Goal: Task Accomplishment & Management: Manage account settings

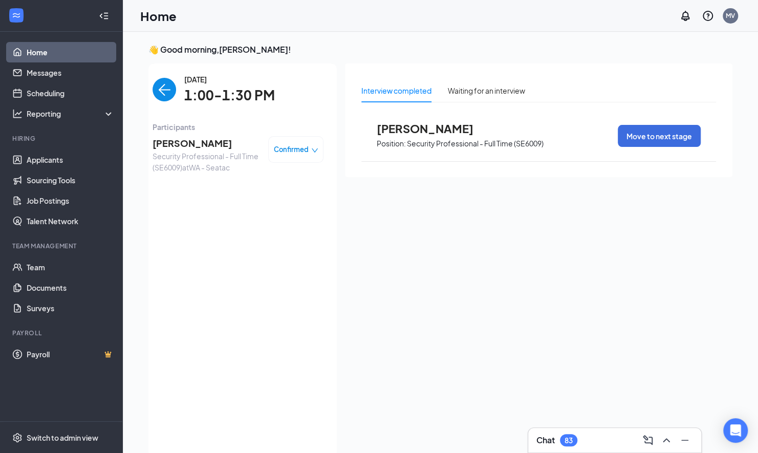
click at [195, 144] on span "[PERSON_NAME]" at bounding box center [205, 143] width 107 height 14
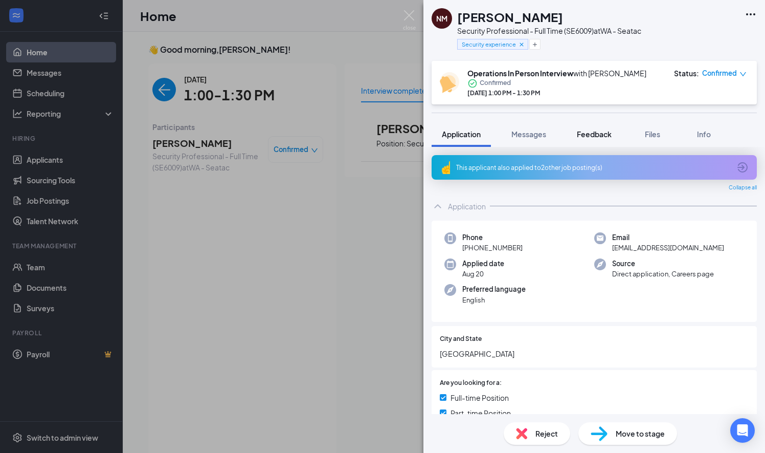
click at [595, 125] on button "Feedback" at bounding box center [594, 134] width 55 height 26
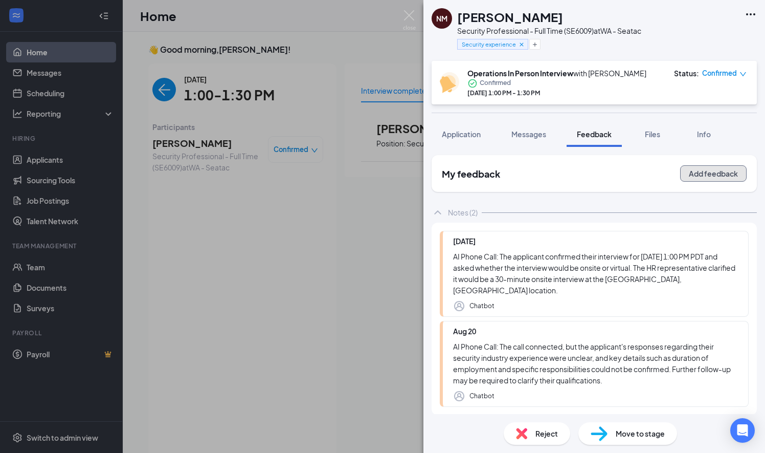
click at [730, 172] on button "Add feedback" at bounding box center [714, 173] width 67 height 16
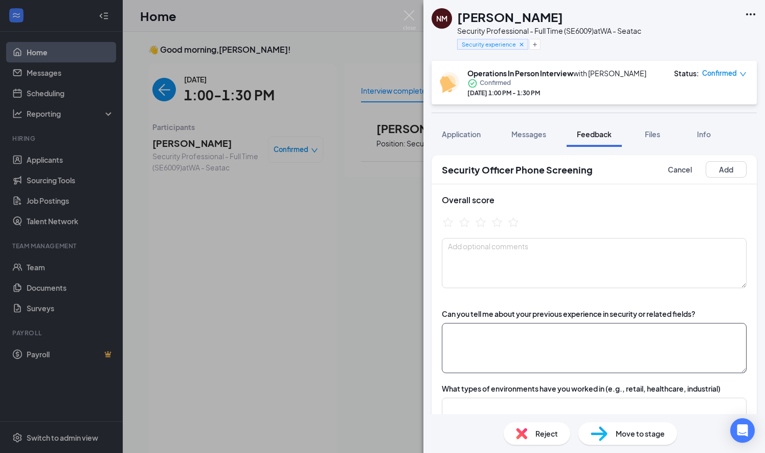
click at [486, 339] on textarea at bounding box center [594, 348] width 305 height 50
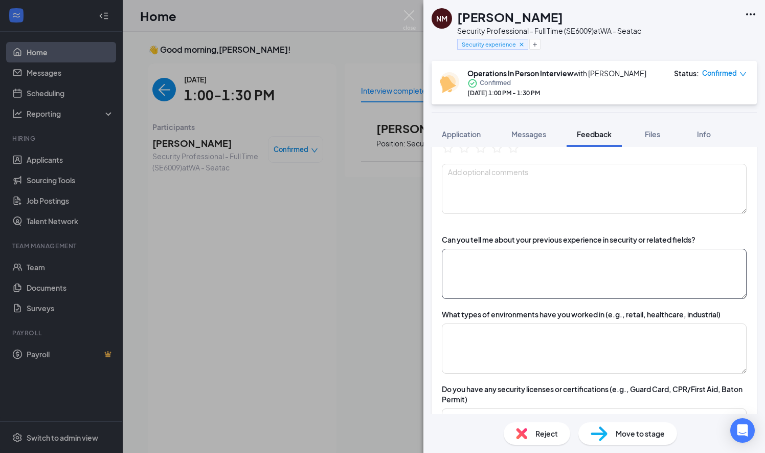
scroll to position [88, 0]
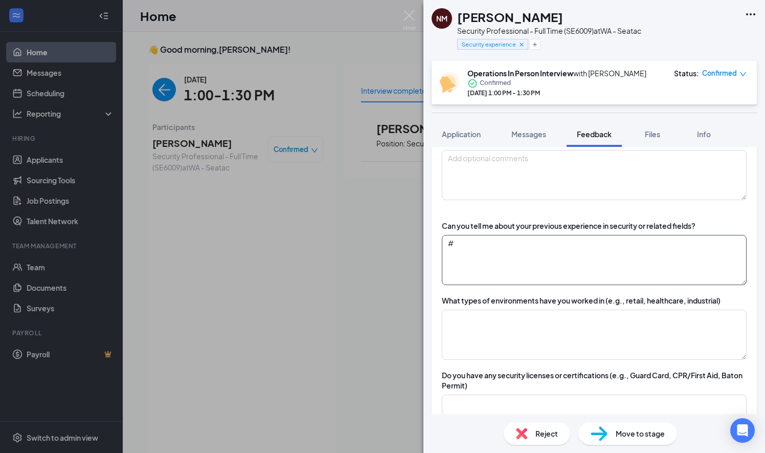
type textarea "#"
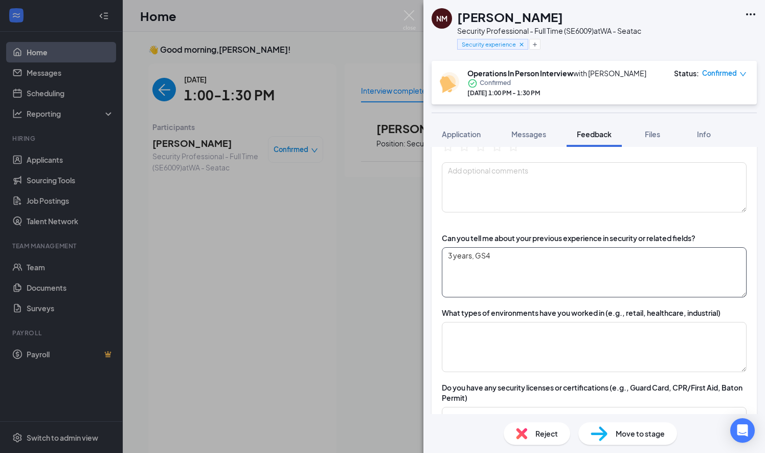
scroll to position [71, 0]
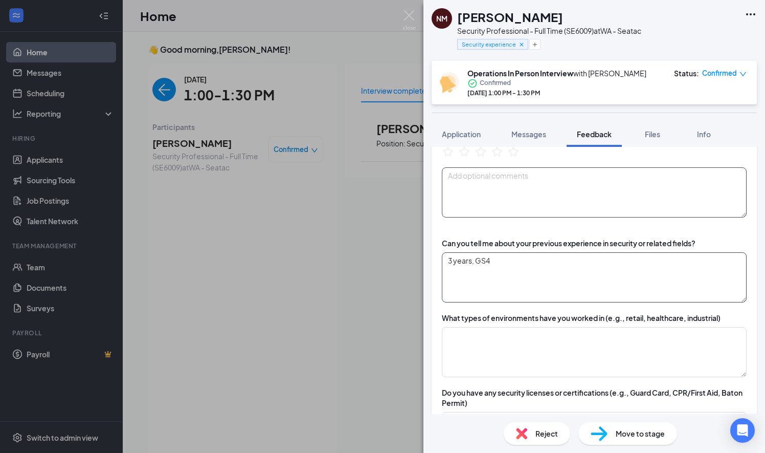
type textarea "3 years, GS4"
click at [674, 178] on textarea at bounding box center [594, 192] width 305 height 50
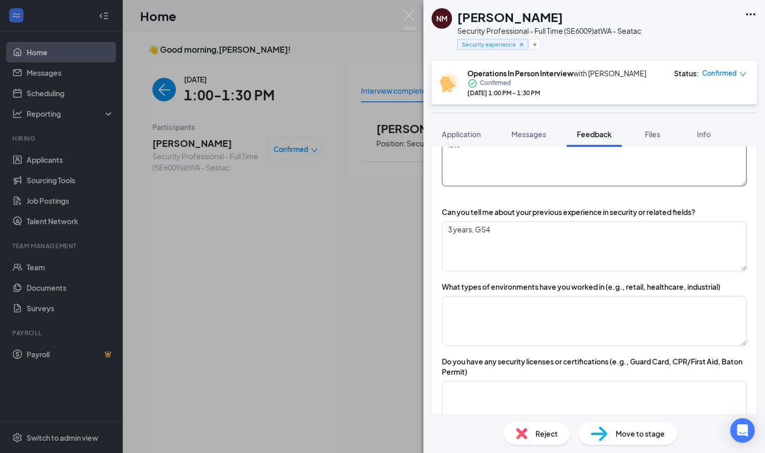
scroll to position [100, 0]
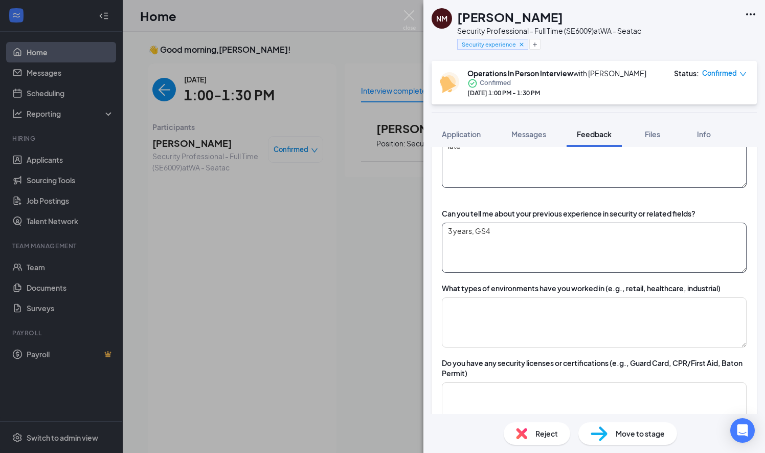
type textarea "late"
click at [697, 259] on textarea "3 years, GS4" at bounding box center [594, 248] width 305 height 50
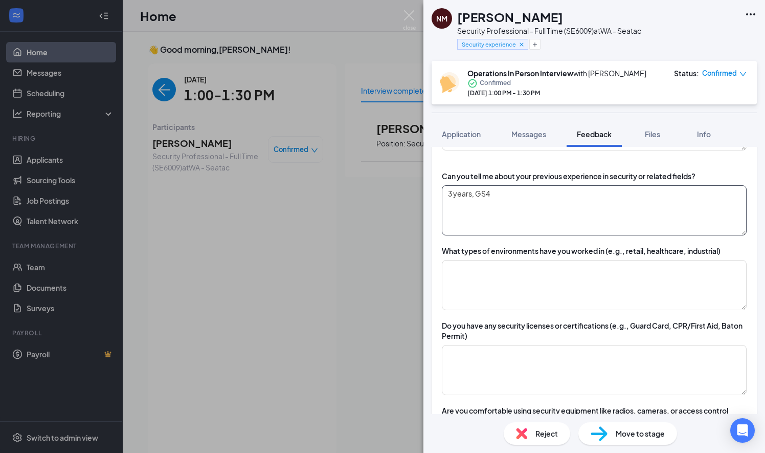
scroll to position [137, 0]
type textarea "3 years, GS4,"
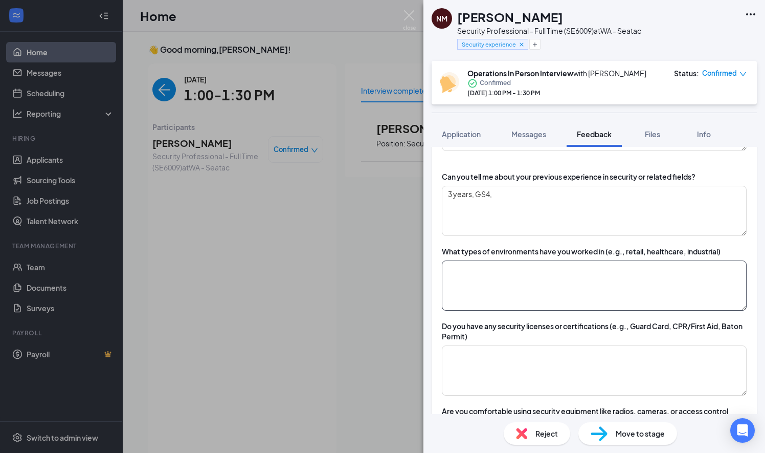
click at [663, 281] on textarea at bounding box center [594, 285] width 305 height 50
type textarea "checked doors, checked alarms, patrol"
click at [664, 389] on textarea at bounding box center [594, 370] width 305 height 50
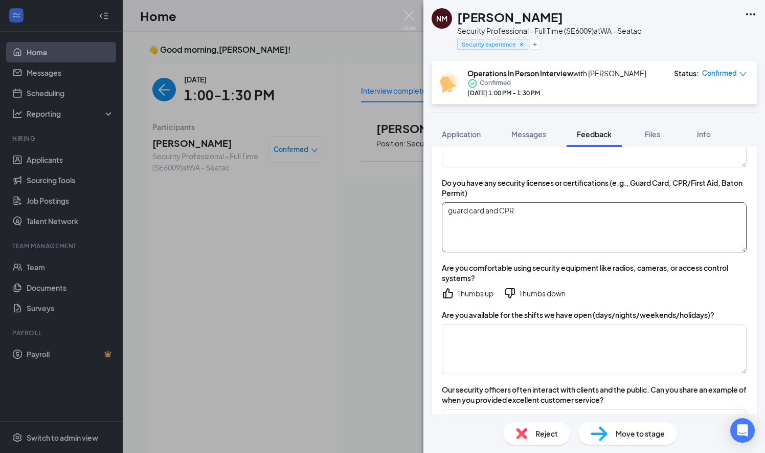
scroll to position [313, 0]
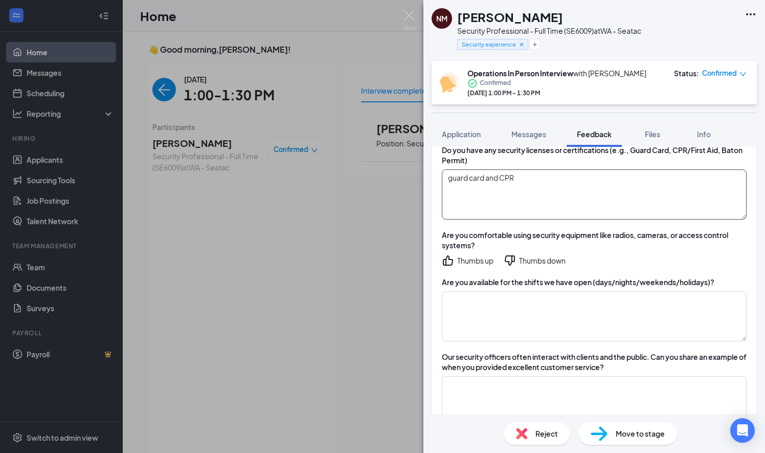
type textarea "guard card and CPR"
click at [471, 261] on div "Thumbs up" at bounding box center [475, 260] width 36 height 10
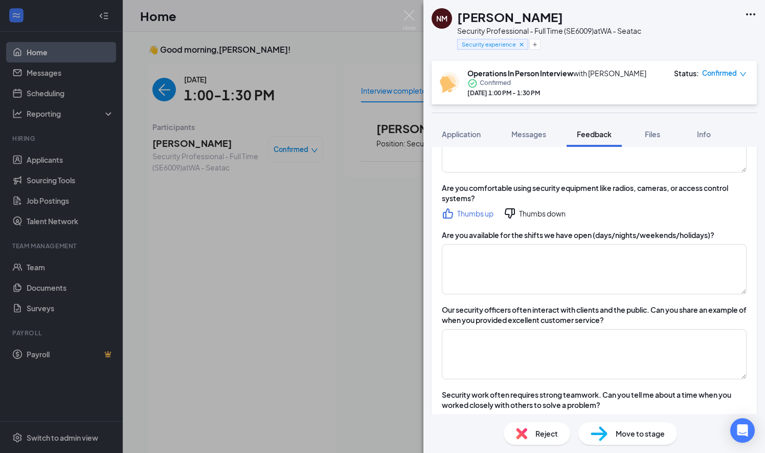
scroll to position [363, 0]
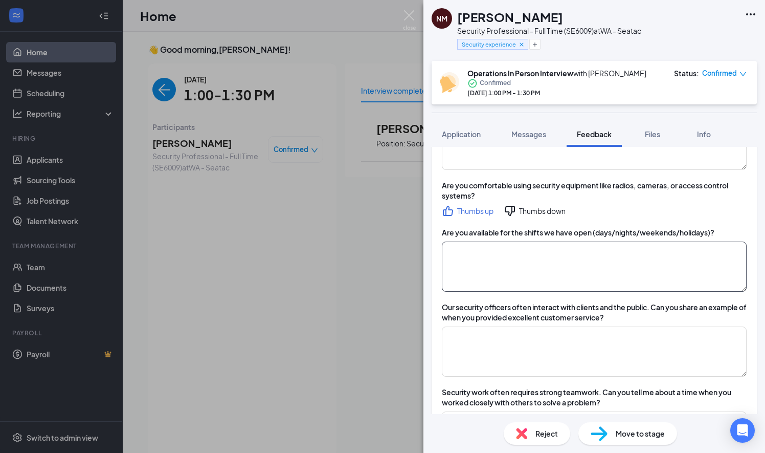
click at [662, 254] on textarea at bounding box center [594, 267] width 305 height 50
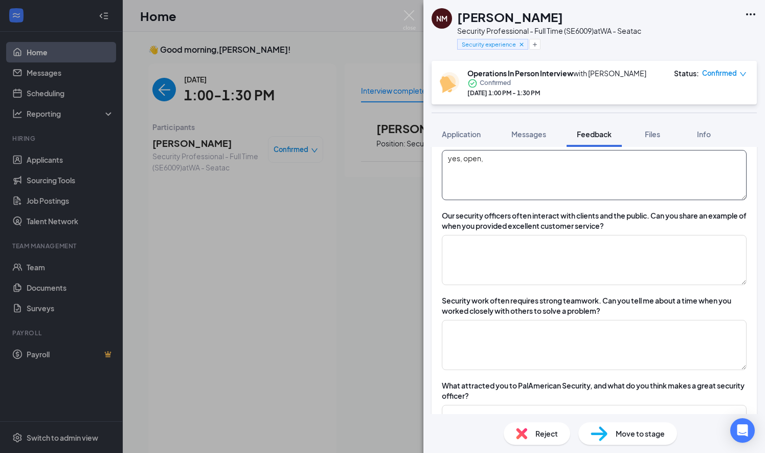
scroll to position [453, 0]
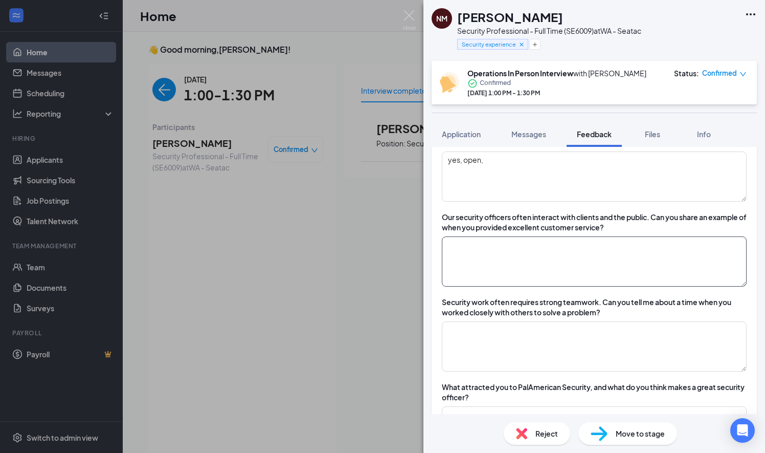
click at [564, 259] on textarea at bounding box center [594, 261] width 305 height 50
click at [510, 174] on textarea "yes, open," at bounding box center [594, 176] width 305 height 50
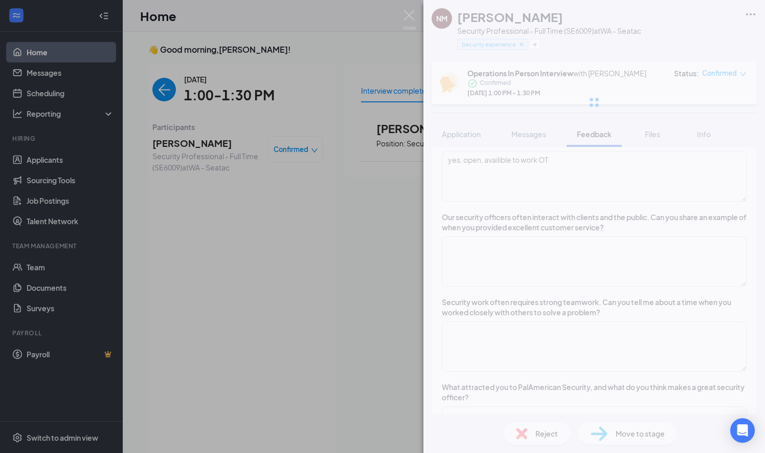
click at [574, 247] on div "NM [PERSON_NAME] Security Professional - Full Time (SE6009) at WA - Seatac Secu…" at bounding box center [595, 226] width 342 height 453
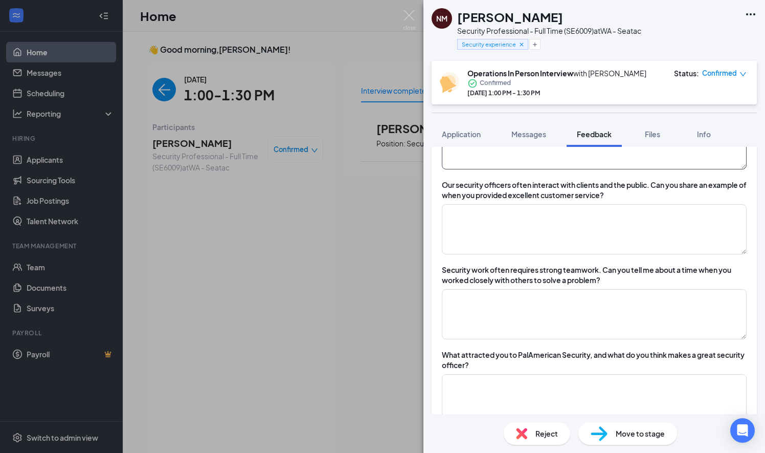
scroll to position [484, 0]
type textarea "yes, open, available to work OT"
click at [585, 256] on div "Can you tell me about your previous experience in security or related fields? 3…" at bounding box center [594, 167] width 325 height 706
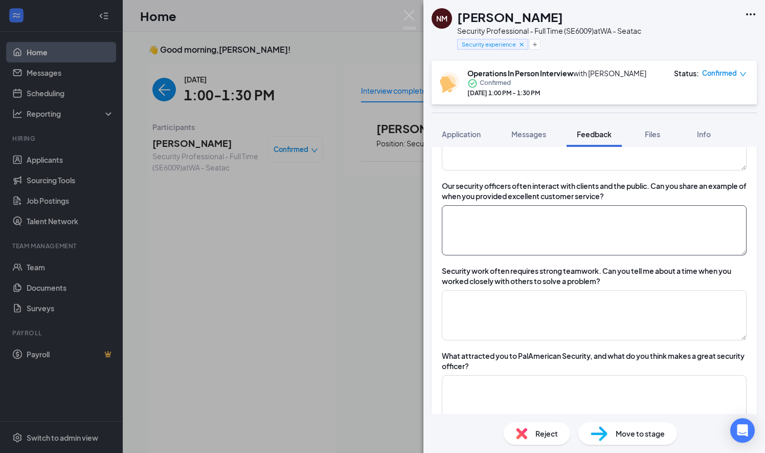
click at [566, 234] on textarea at bounding box center [594, 230] width 305 height 50
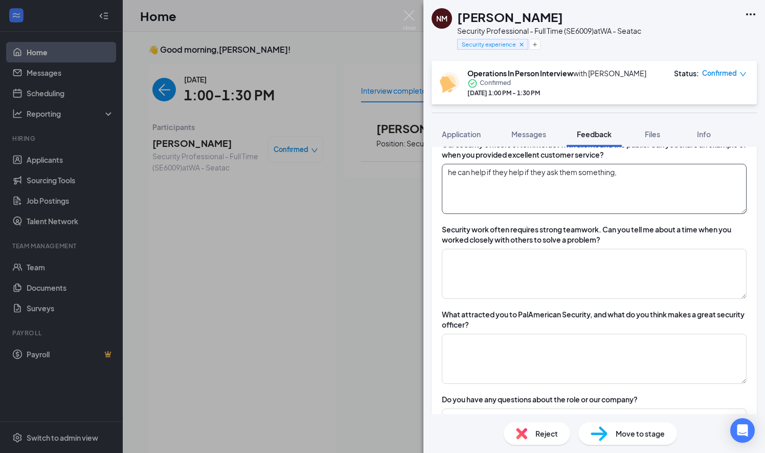
scroll to position [533, 0]
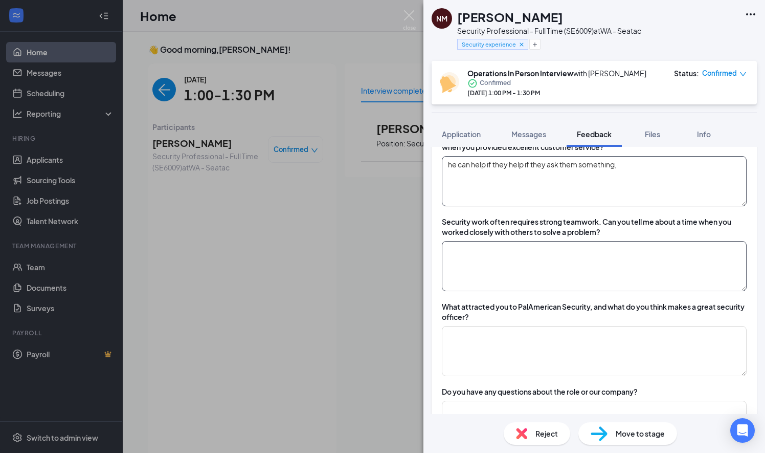
type textarea "he can help if they help if they ask them something,"
click at [645, 252] on textarea at bounding box center [594, 266] width 305 height 50
type textarea "w"
type textarea "would tell the manager and the supervisor,"
click at [629, 247] on div "NM [PERSON_NAME] Security Professional - Full Time (SE6009) at WA - Seatac Secu…" at bounding box center [595, 226] width 342 height 453
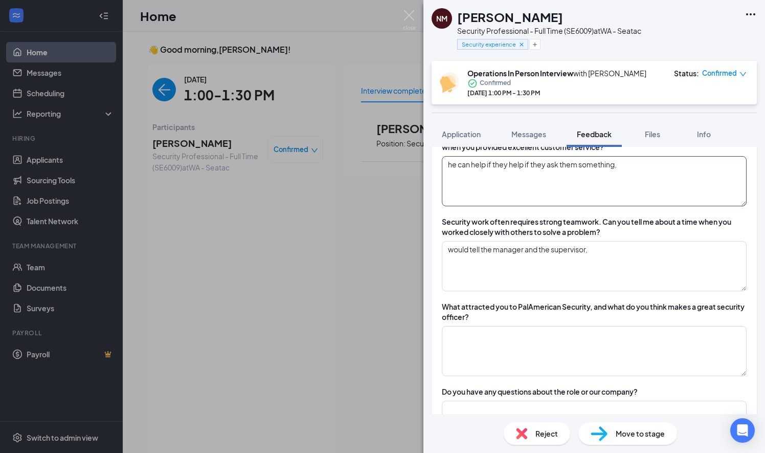
click at [596, 183] on textarea "he can help if they help if they ask them something," at bounding box center [594, 181] width 305 height 50
click at [631, 179] on textarea "he can help if they help if they ask them something," at bounding box center [594, 181] width 305 height 50
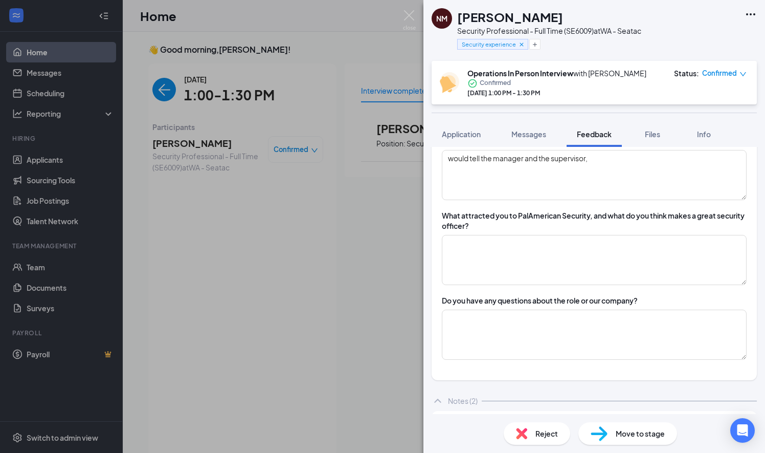
scroll to position [618, 0]
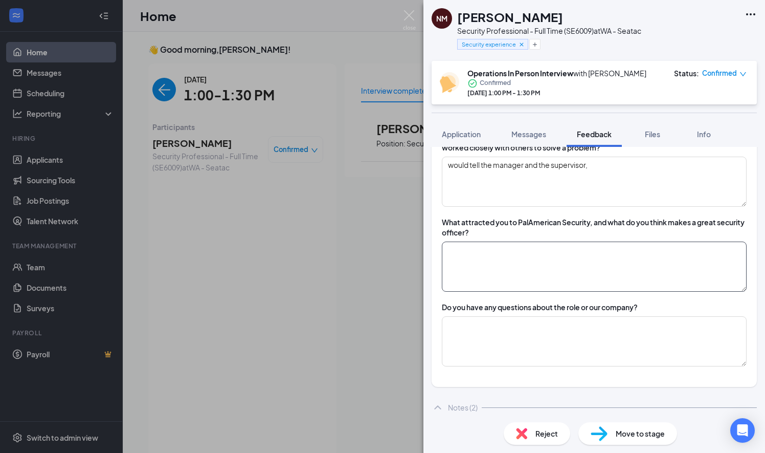
type textarea "he can help if they help if they ask them something, had trouble understanding"
click at [639, 270] on textarea at bounding box center [594, 267] width 305 height 50
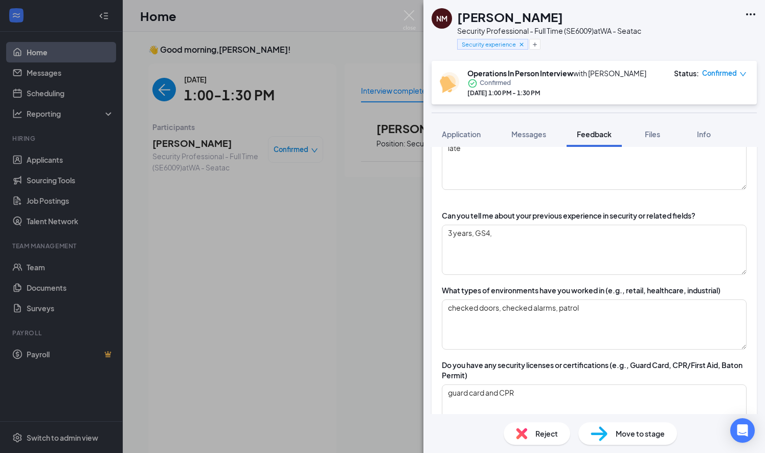
scroll to position [0, 0]
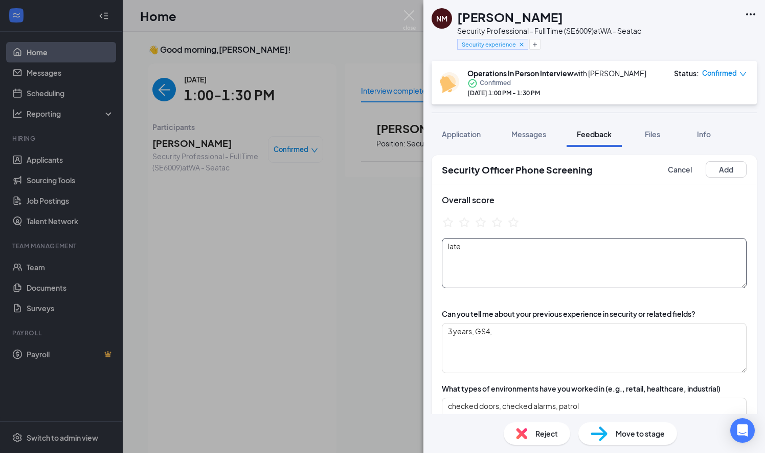
type textarea "has friend working here, nice company"
click at [494, 265] on textarea "late" at bounding box center [594, 263] width 305 height 50
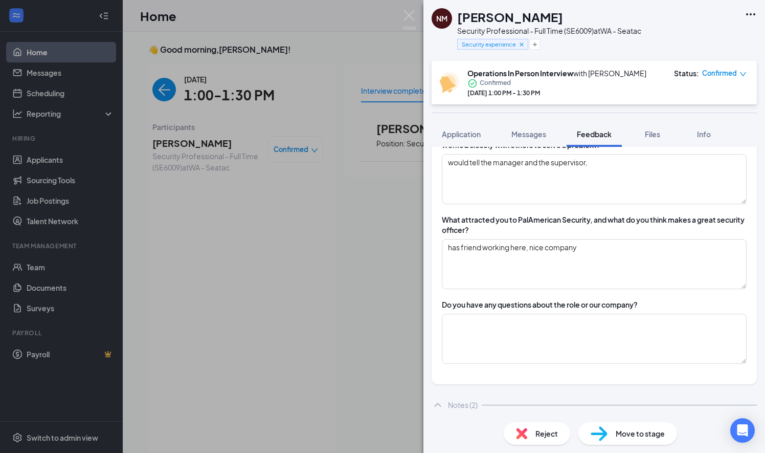
scroll to position [617, 0]
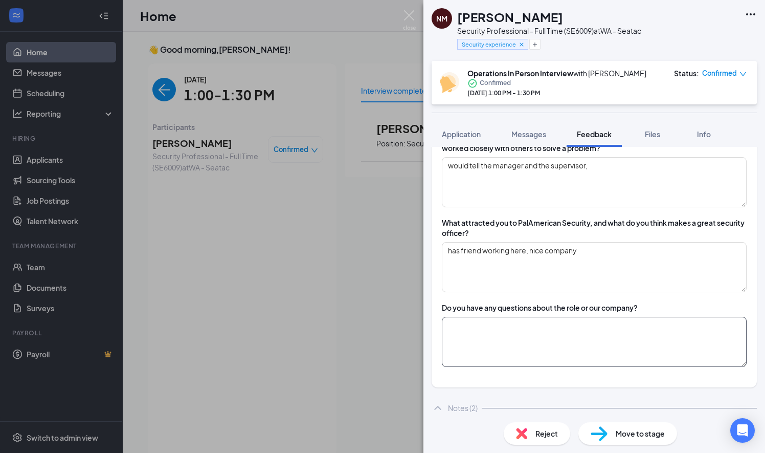
type textarea "late 21 yrs, DL, no vehicle accidents"
click at [682, 338] on textarea at bounding box center [594, 342] width 305 height 50
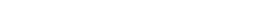
scroll to position [662, 0]
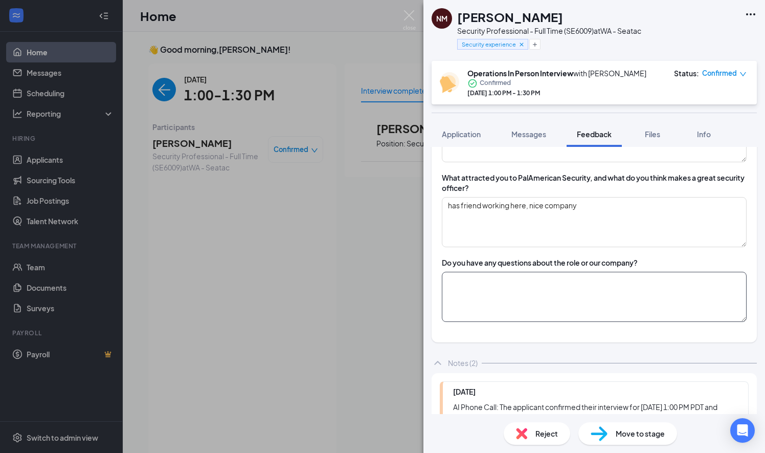
click at [694, 304] on textarea at bounding box center [594, 297] width 305 height 50
type textarea "n"
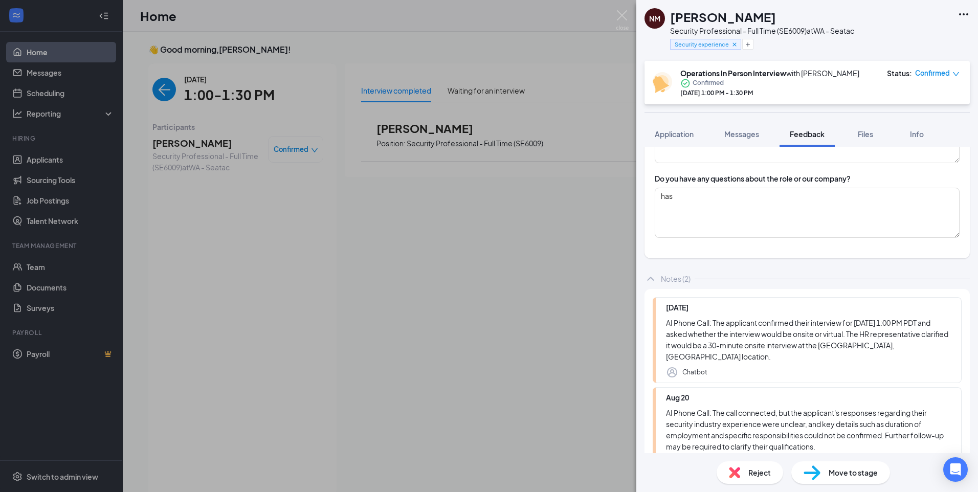
scroll to position [764, 0]
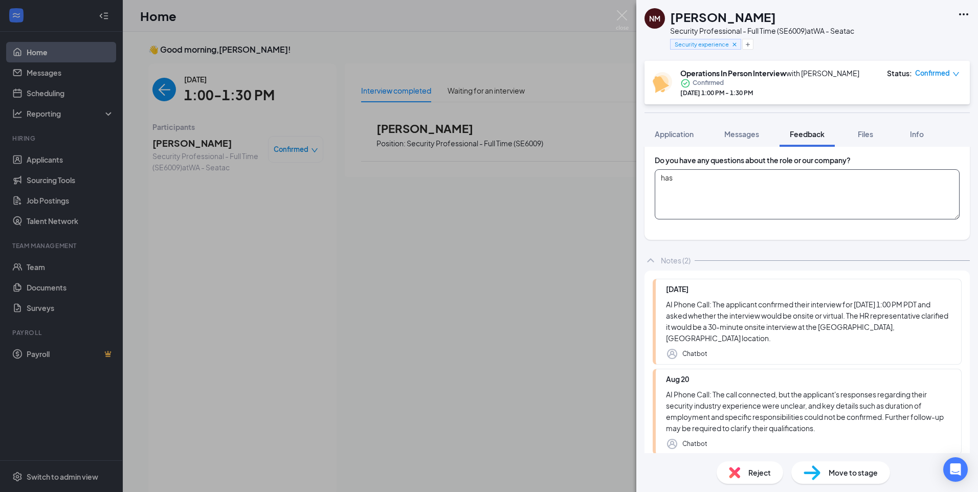
click at [709, 193] on div "NM [PERSON_NAME] Security Professional - Full Time (SE6009) at WA - Seatac Secu…" at bounding box center [808, 246] width 342 height 492
type textarea "h"
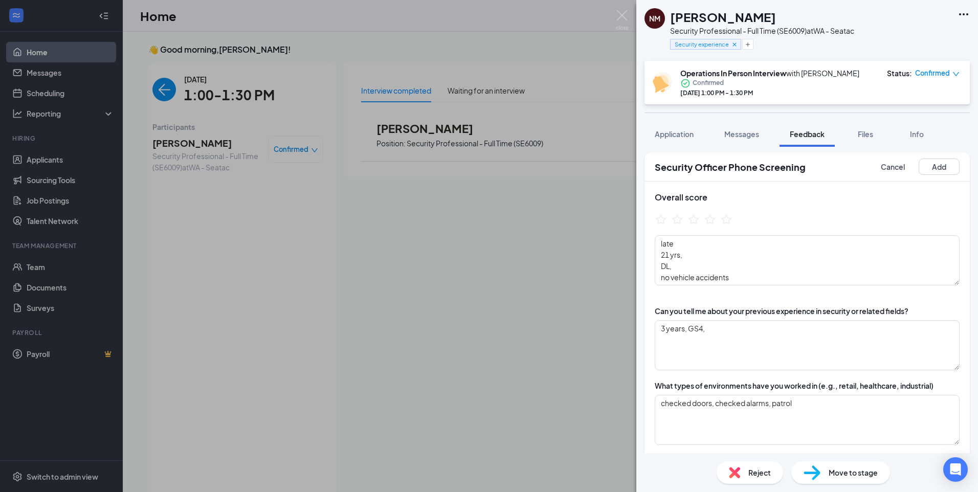
scroll to position [0, 0]
click at [707, 248] on textarea "late 21 yrs, DL, no vehicle accidents" at bounding box center [807, 263] width 305 height 50
click at [674, 221] on icon "StarBorder" at bounding box center [677, 221] width 11 height 11
click at [746, 452] on div "Reject" at bounding box center [750, 473] width 67 height 23
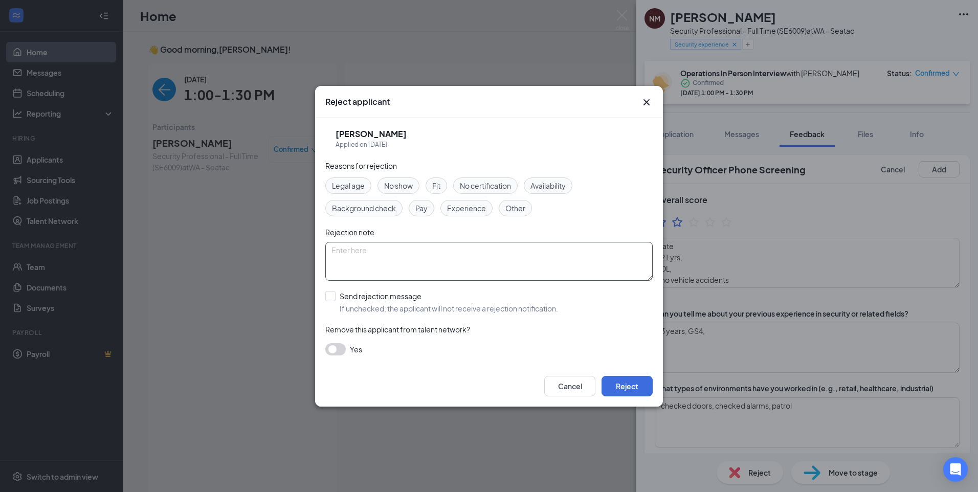
click at [444, 259] on textarea at bounding box center [488, 261] width 327 height 39
click at [439, 184] on span "Fit" at bounding box center [436, 185] width 8 height 11
click at [380, 261] on textarea at bounding box center [488, 261] width 327 height 39
click at [368, 258] on textarea "comunication skills were not the best, had trouble understanding querstions and…" at bounding box center [488, 261] width 327 height 39
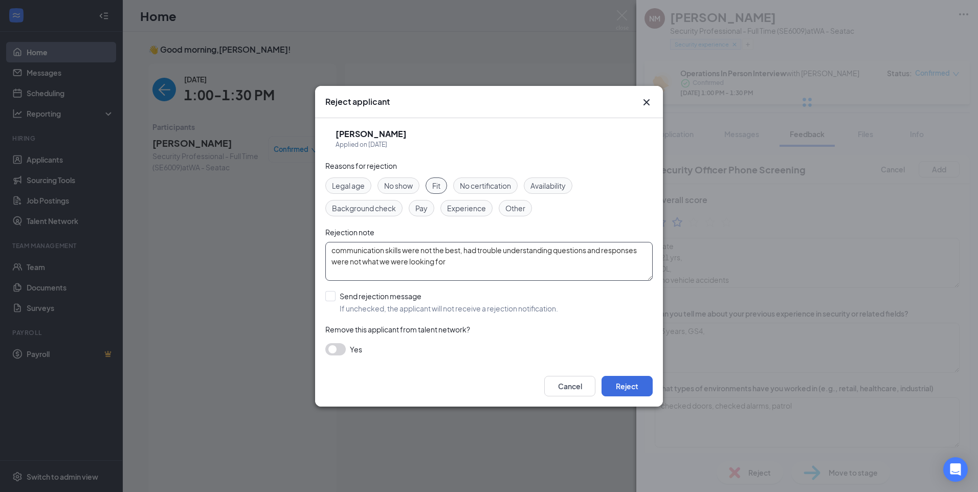
click at [524, 268] on textarea "communication skills were not the best, had trouble understanding questions and…" at bounding box center [488, 261] width 327 height 39
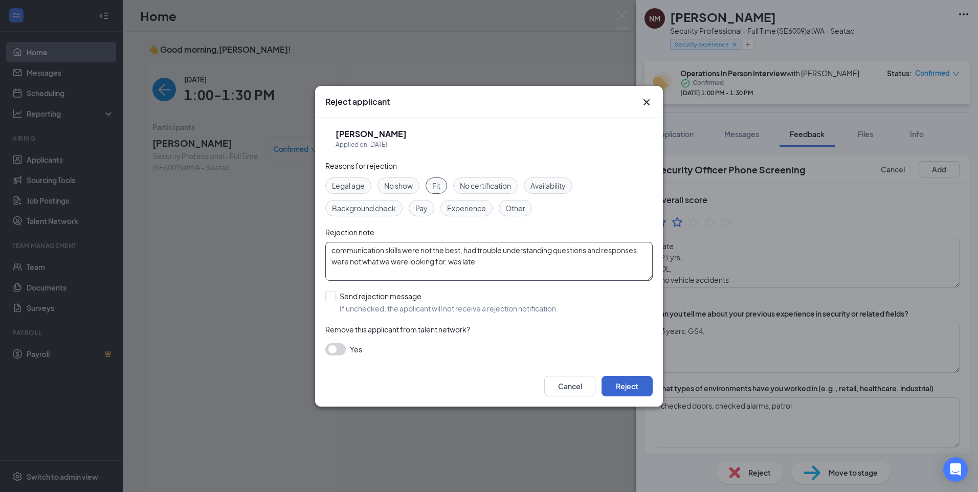
type textarea "communication skills were not the best, had trouble understanding questions and…"
click at [633, 386] on button "Reject" at bounding box center [627, 386] width 51 height 20
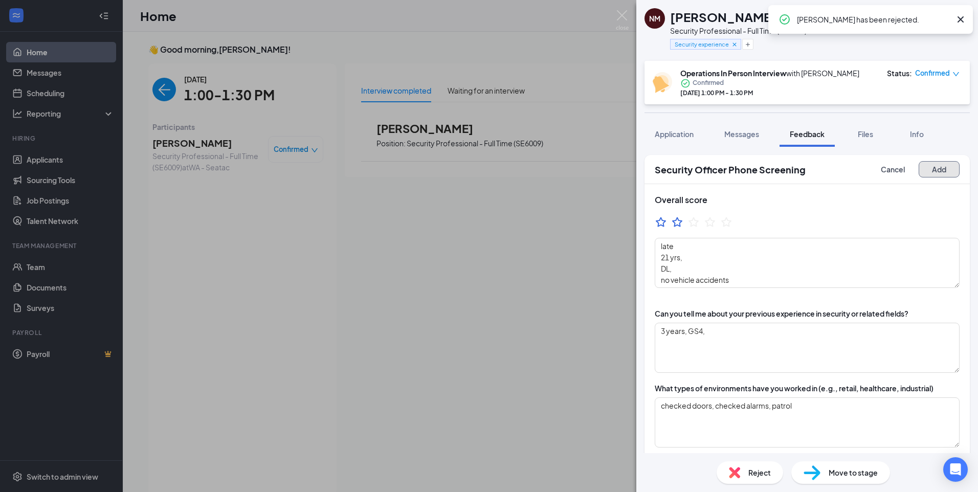
click at [757, 169] on button "Add" at bounding box center [939, 169] width 41 height 16
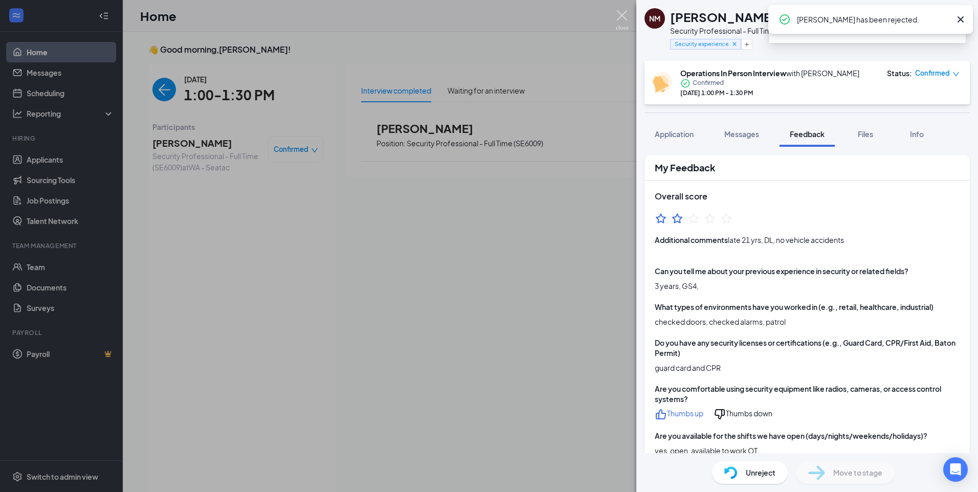
click at [623, 18] on img at bounding box center [622, 20] width 13 height 20
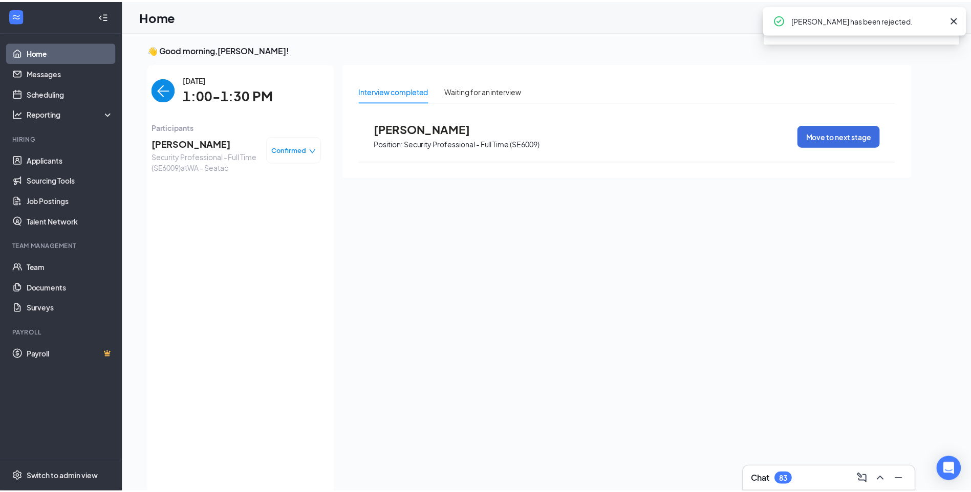
scroll to position [4, 0]
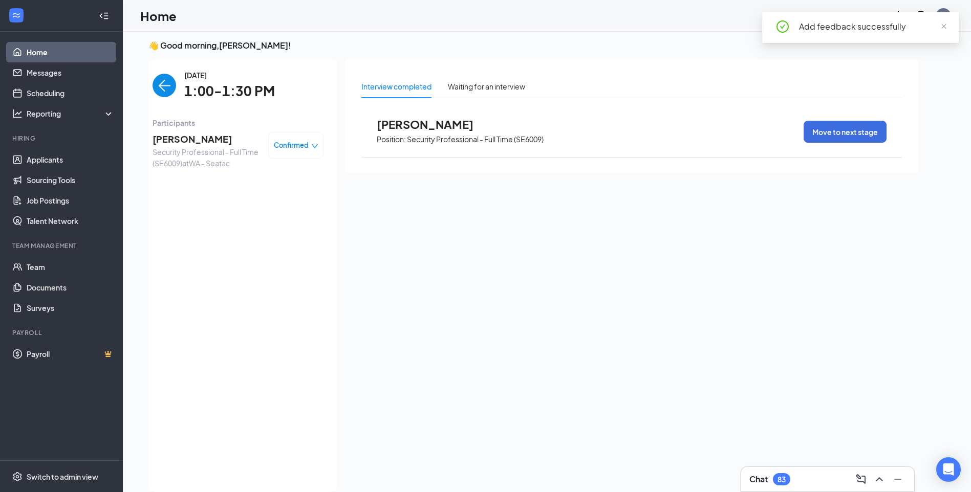
click at [171, 83] on img "back-button" at bounding box center [164, 86] width 24 height 24
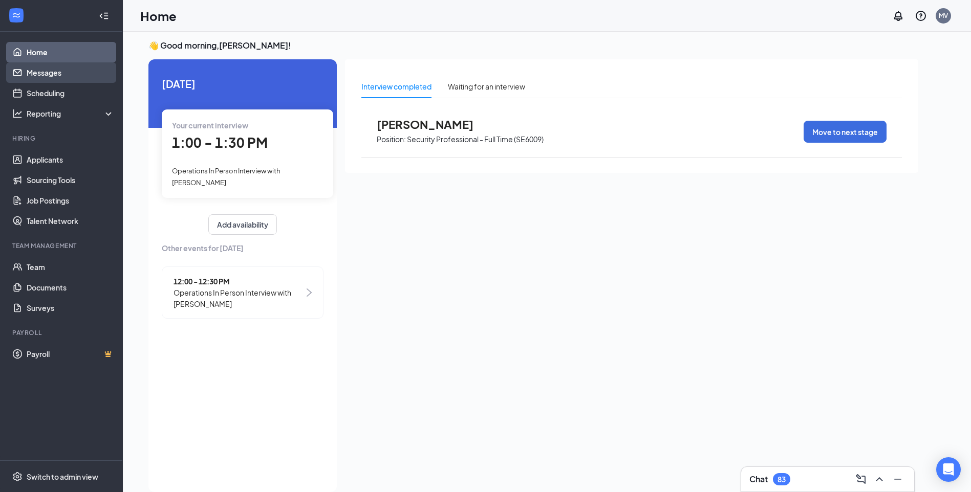
click at [69, 77] on link "Messages" at bounding box center [70, 72] width 87 height 20
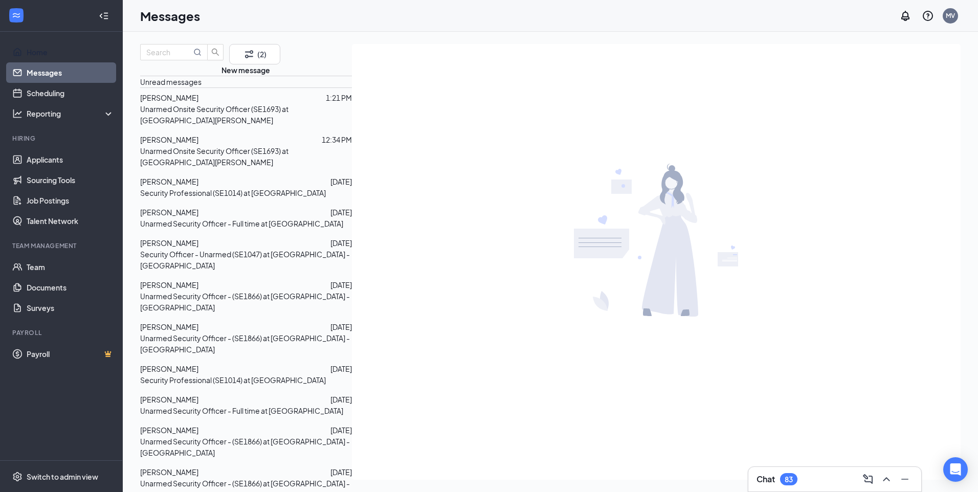
drag, startPoint x: 36, startPoint y: 51, endPoint x: 74, endPoint y: 67, distance: 40.6
click at [38, 51] on link "Home" at bounding box center [70, 52] width 87 height 20
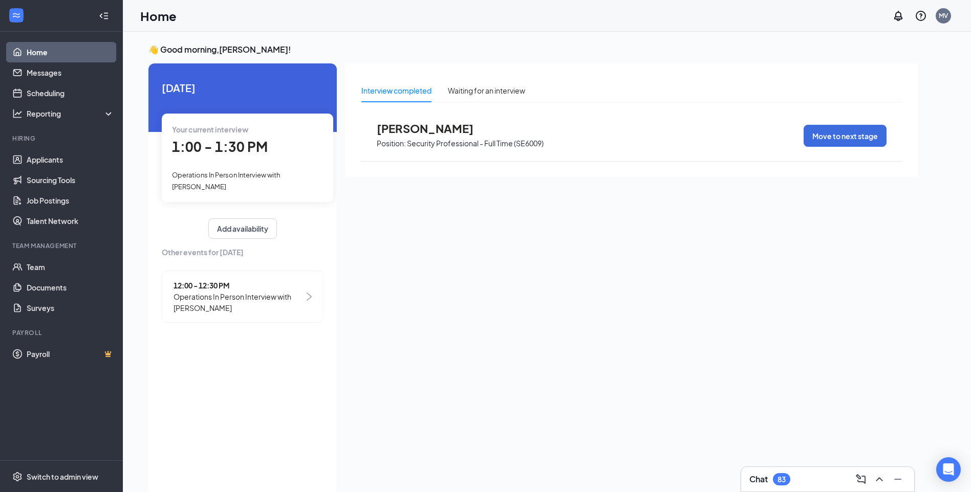
click at [437, 130] on span "[PERSON_NAME]" at bounding box center [433, 128] width 113 height 13
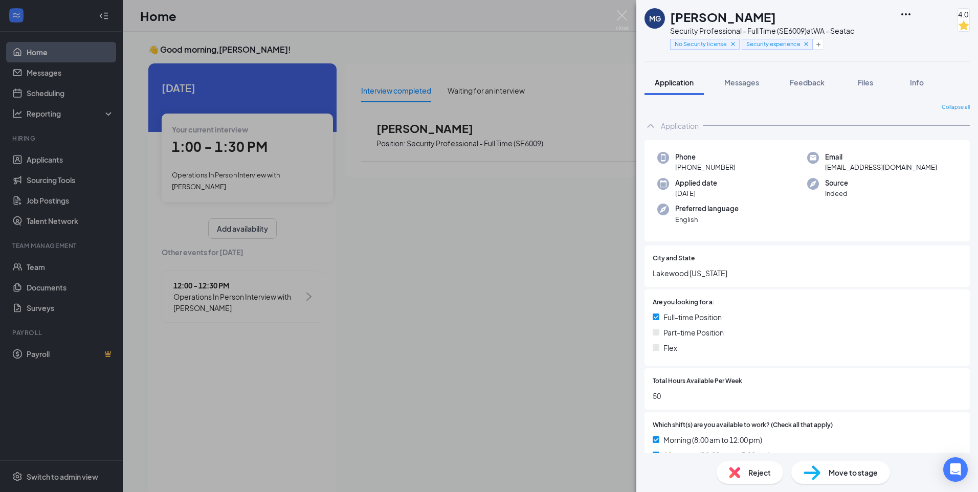
click at [740, 452] on div "Reject" at bounding box center [750, 473] width 67 height 23
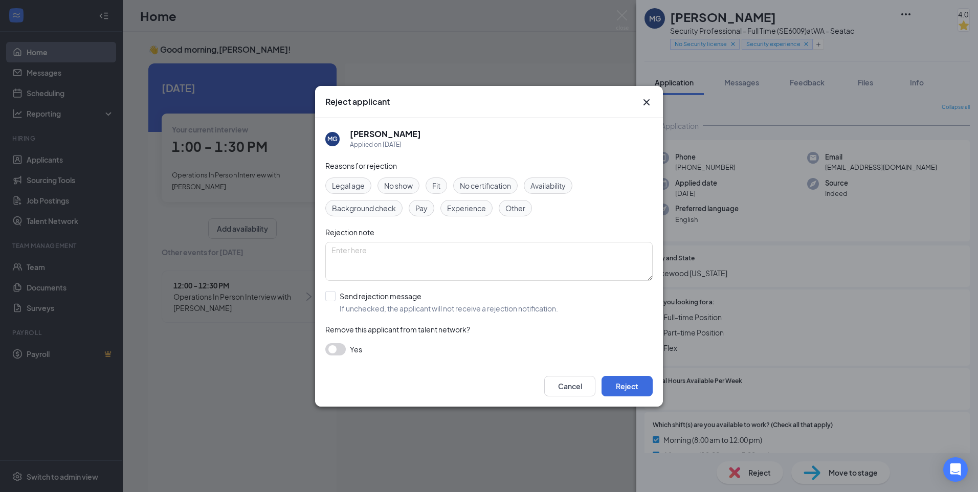
click at [551, 189] on span "Availability" at bounding box center [548, 185] width 35 height 11
click at [527, 240] on div "Reasons for rejection Legal age No show Fit No certification Availability Backg…" at bounding box center [488, 263] width 327 height 206
click at [511, 252] on textarea at bounding box center [488, 261] width 327 height 39
type textarea "no availability"
click at [629, 381] on button "Reject" at bounding box center [627, 386] width 51 height 20
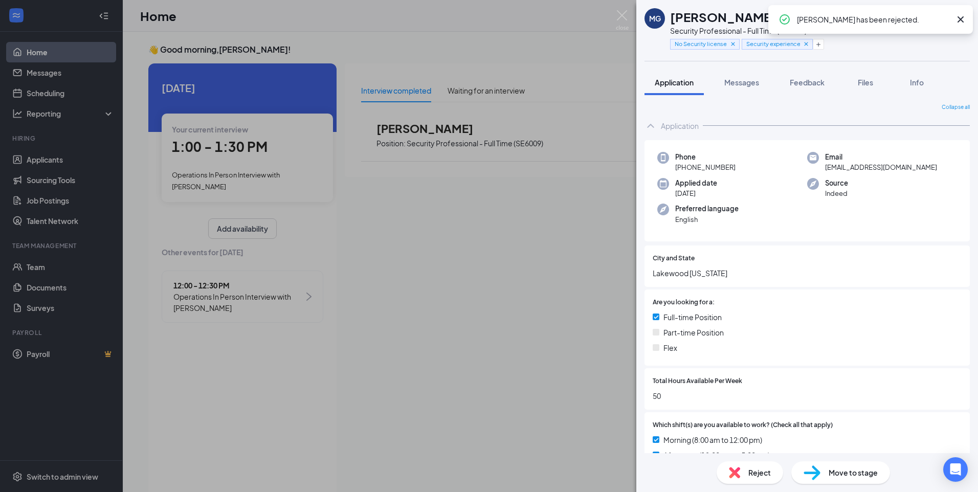
click at [643, 104] on div "Collapse all Application Phone [PHONE_NUMBER] Email [EMAIL_ADDRESS][DOMAIN_NAME…" at bounding box center [808, 274] width 342 height 358
click at [622, 18] on img at bounding box center [622, 20] width 13 height 20
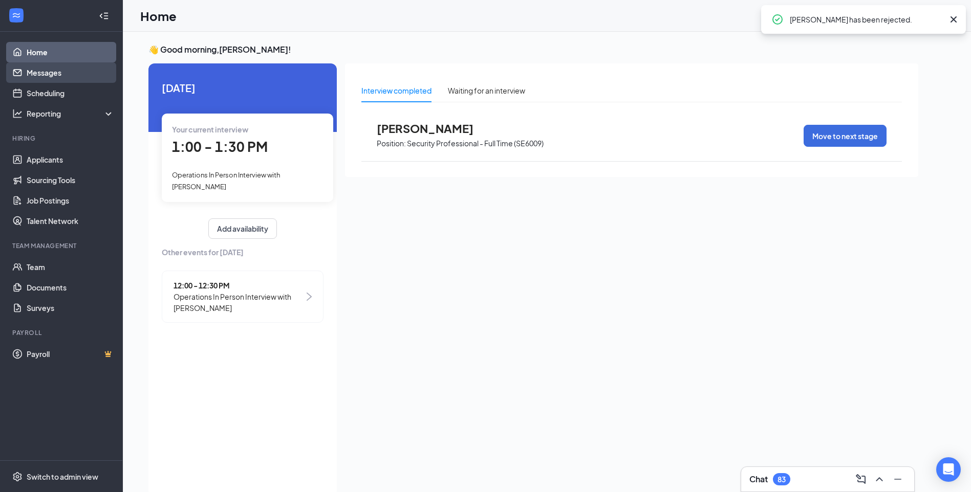
click at [66, 73] on link "Messages" at bounding box center [70, 72] width 87 height 20
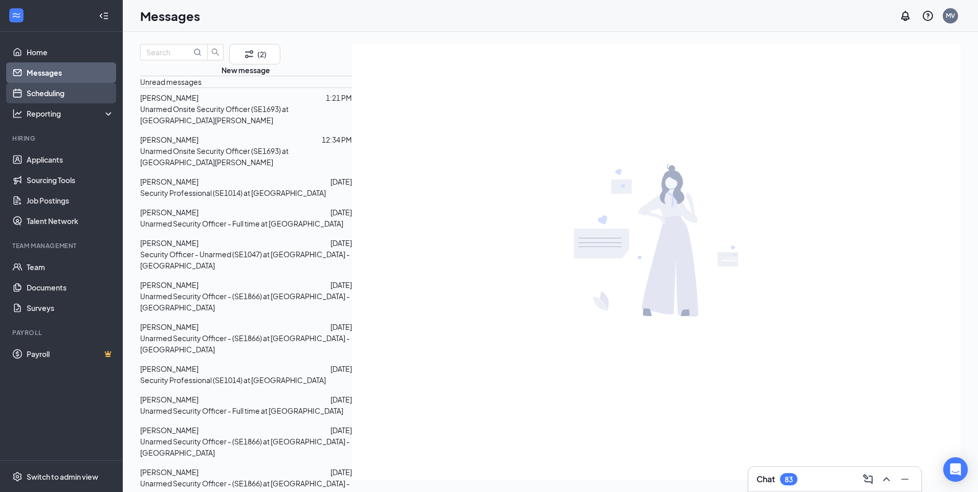
click at [80, 83] on link "Scheduling" at bounding box center [70, 93] width 87 height 20
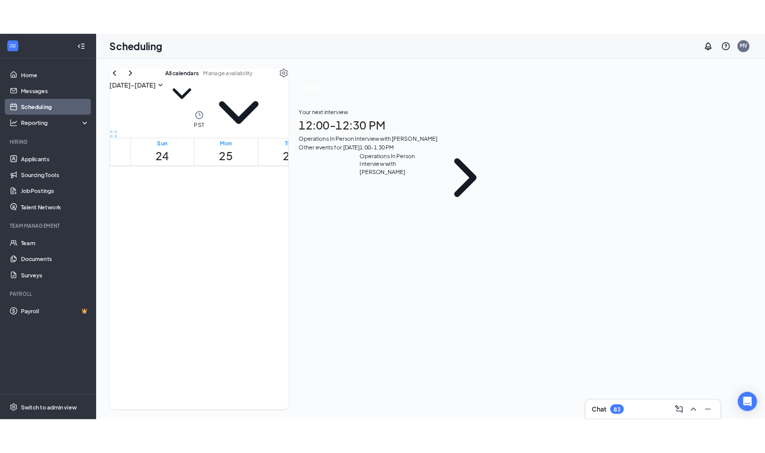
scroll to position [708, 0]
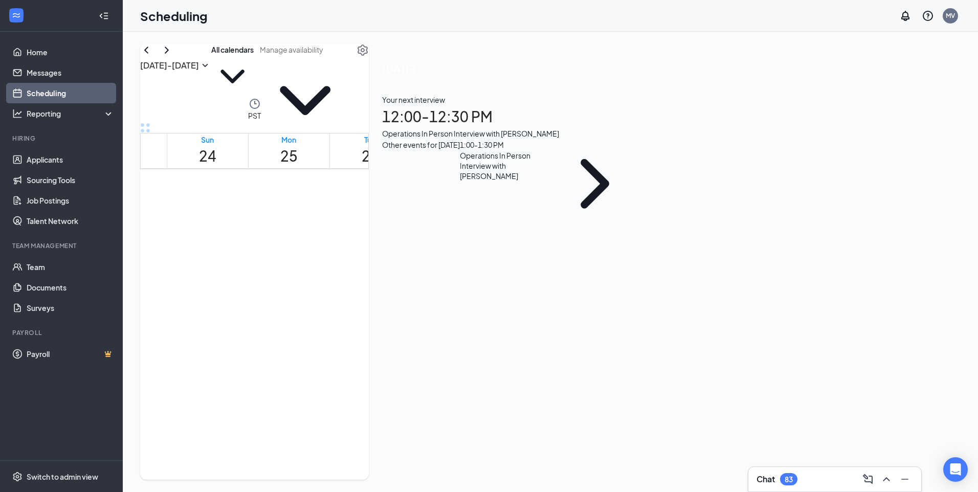
click at [451, 323] on div at bounding box center [451, 319] width 0 height 10
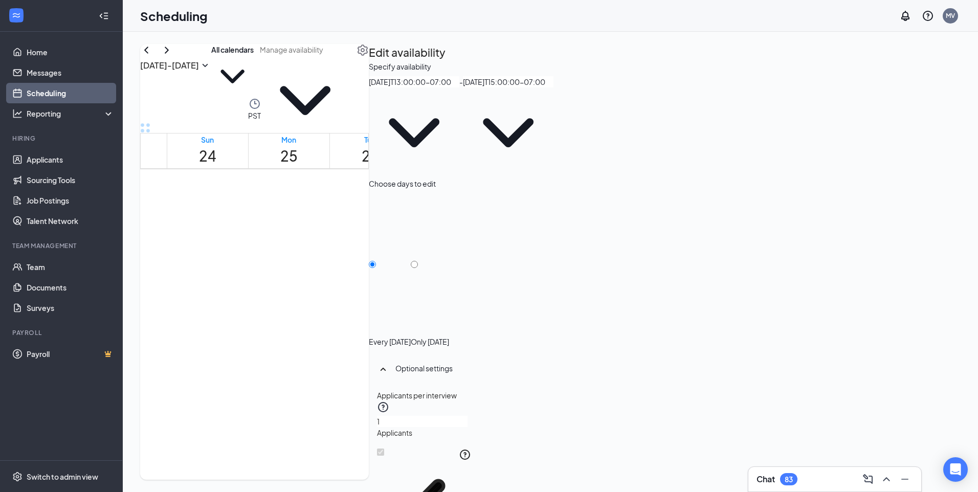
type input "01:00 PM"
type input "03:00 PM"
drag, startPoint x: 488, startPoint y: 380, endPoint x: 569, endPoint y: 414, distance: 88.3
click at [569, 179] on td at bounding box center [451, 173] width 569 height 12
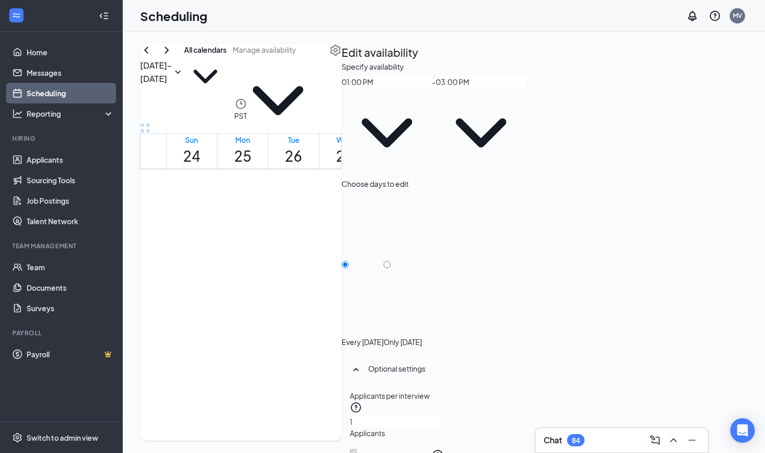
scroll to position [708, 0]
